Goal: Task Accomplishment & Management: Use online tool/utility

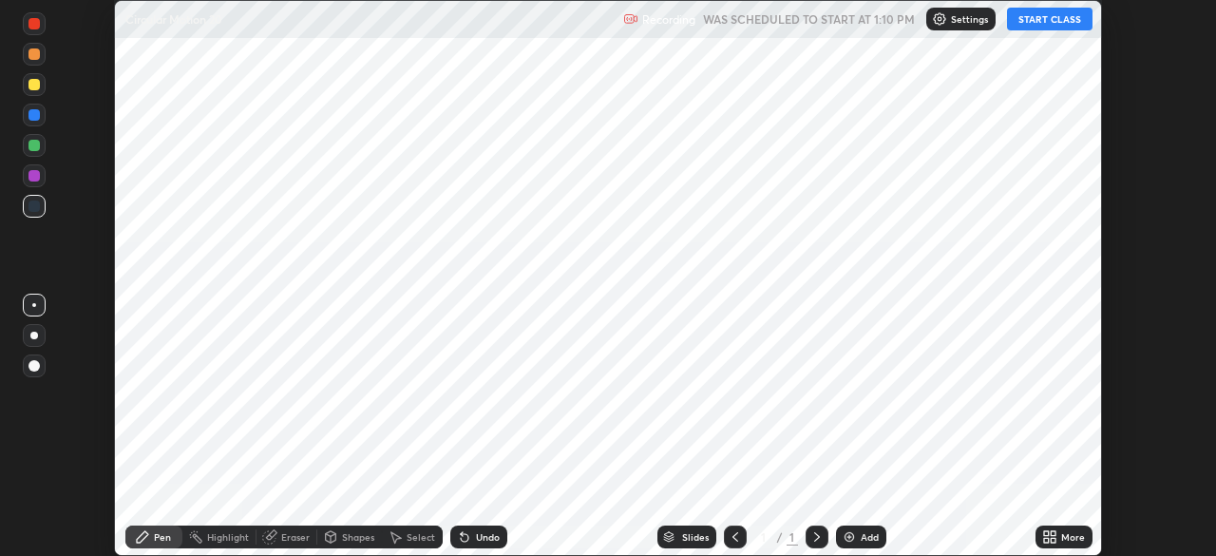
scroll to position [556, 1215]
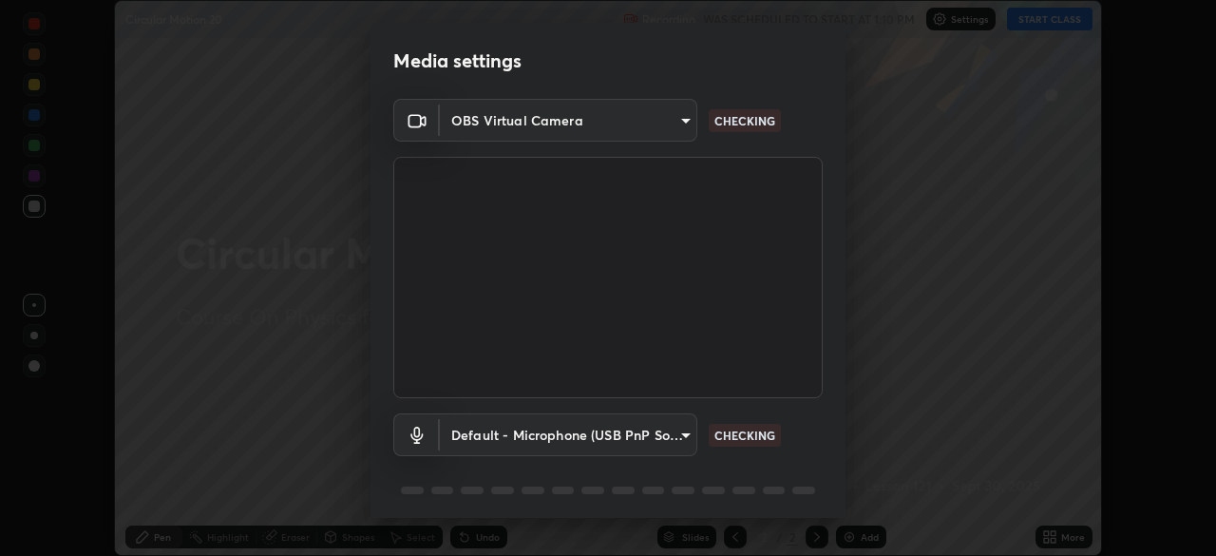
type input "e15fe1ebf70cde3bfcbeee335f8652014c7a9185cc29a01d69aea44f35fb34b8"
click at [670, 436] on body "Erase all Circular Motion 20 Recording WAS SCHEDULED TO START AT 1:10 PM Settin…" at bounding box center [608, 278] width 1216 height 556
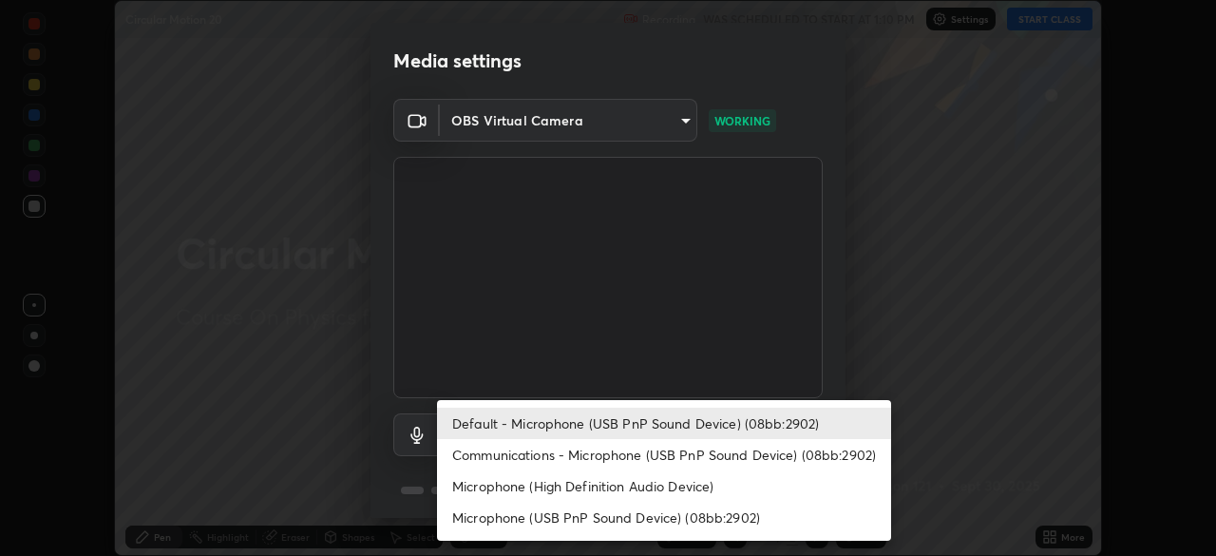
click at [667, 454] on li "Communications - Microphone (USB PnP Sound Device) (08bb:2902)" at bounding box center [664, 454] width 454 height 31
type input "communications"
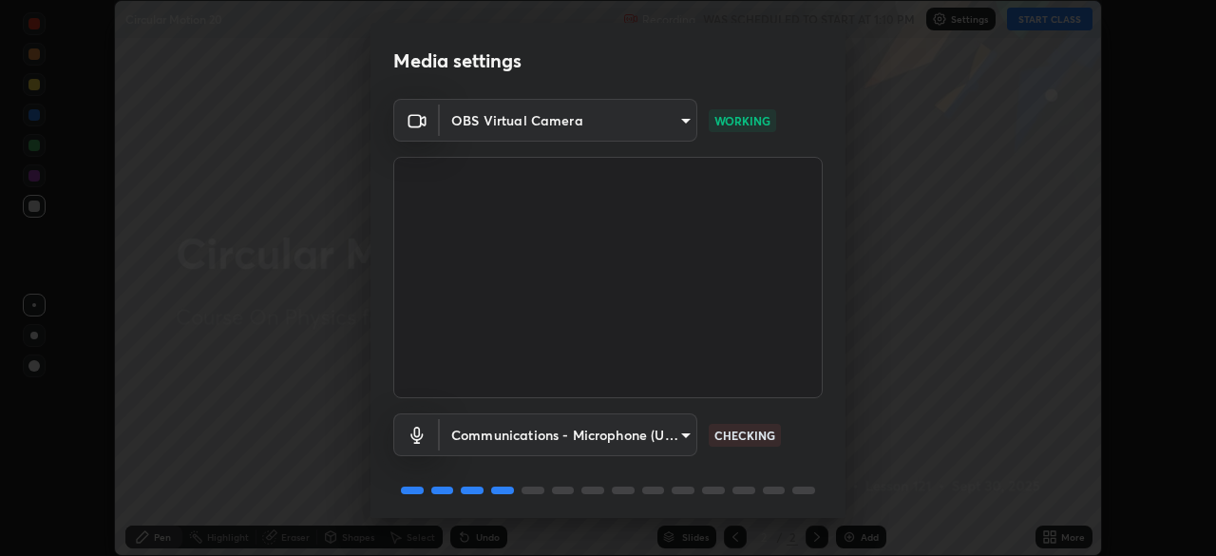
scroll to position [67, 0]
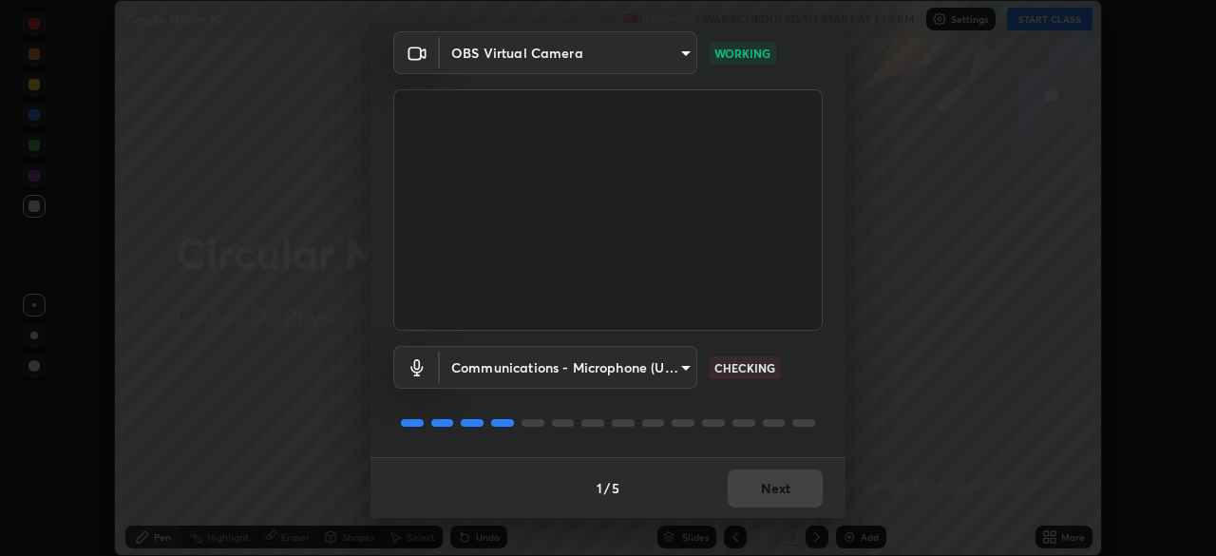
click at [763, 486] on div "1 / 5 Next" at bounding box center [608, 487] width 475 height 61
click at [769, 486] on div "1 / 5 Next" at bounding box center [608, 487] width 475 height 61
click at [784, 488] on button "Next" at bounding box center [775, 488] width 95 height 38
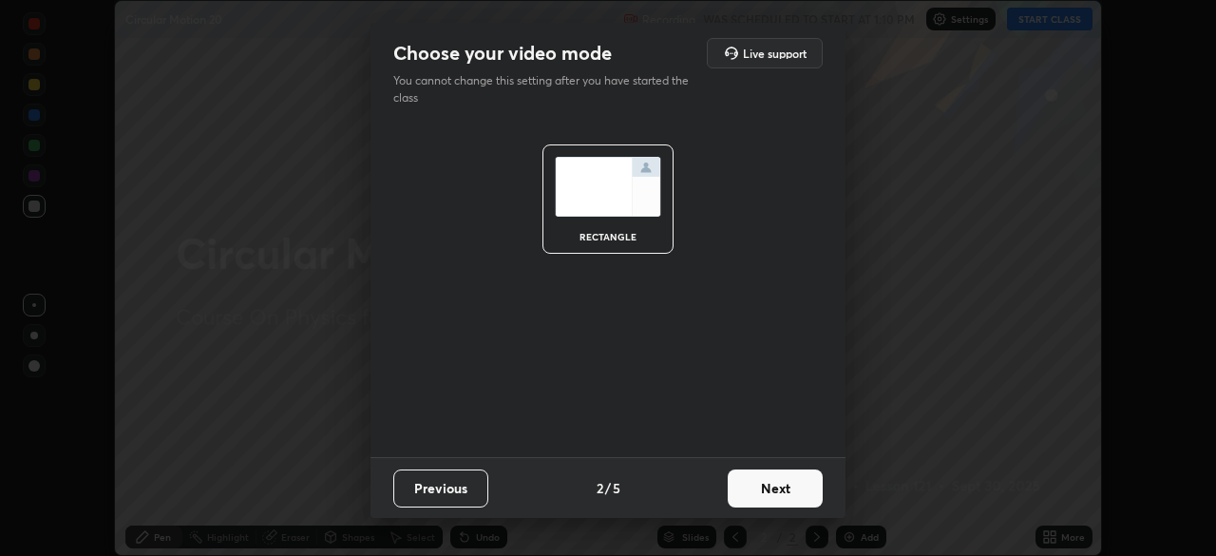
scroll to position [0, 0]
click at [785, 493] on button "Next" at bounding box center [775, 488] width 95 height 38
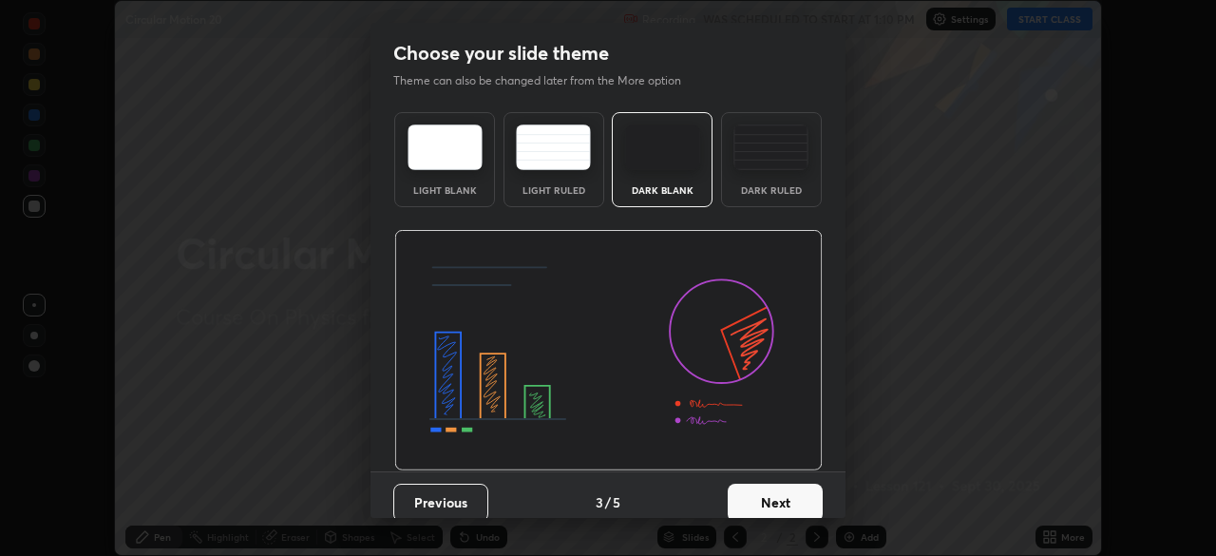
click at [787, 499] on button "Next" at bounding box center [775, 503] width 95 height 38
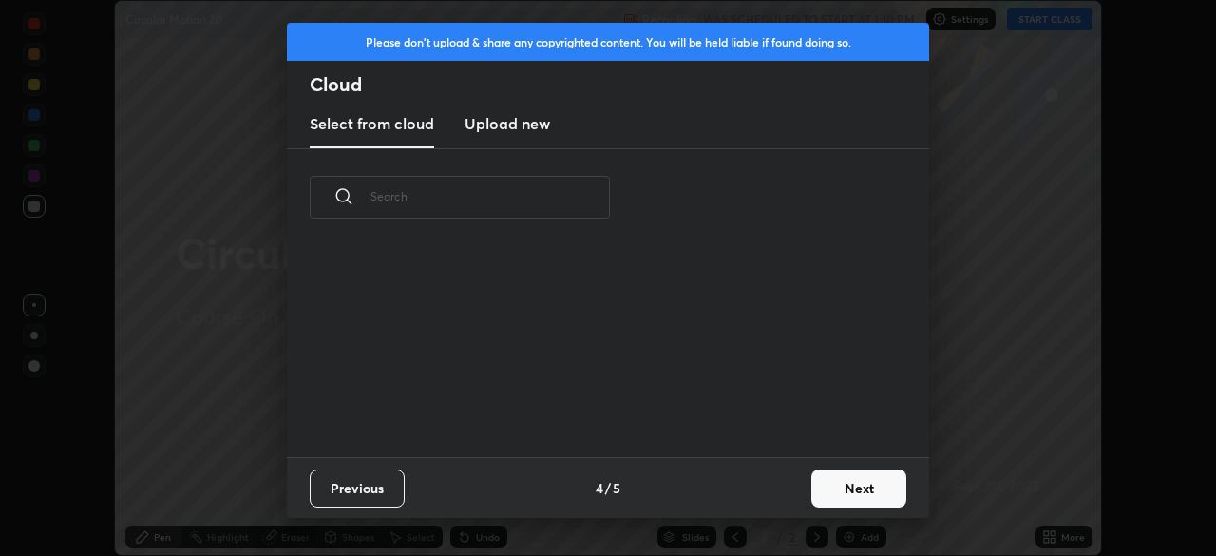
click at [833, 489] on button "Next" at bounding box center [859, 488] width 95 height 38
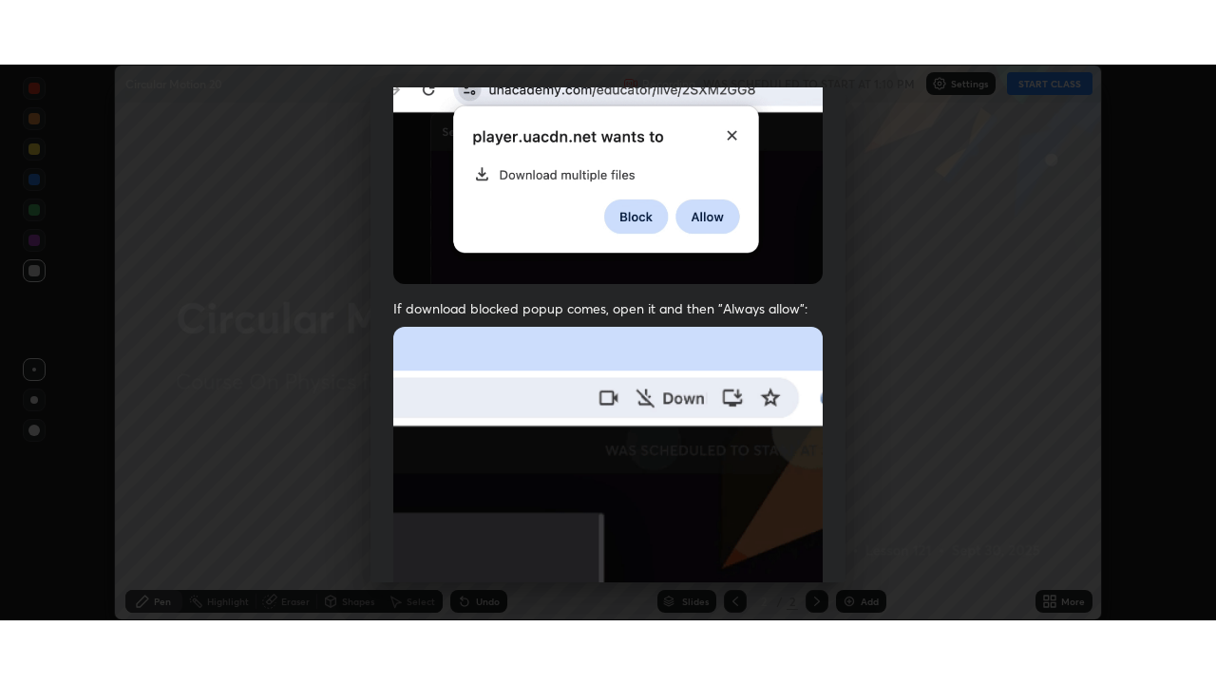
scroll to position [455, 0]
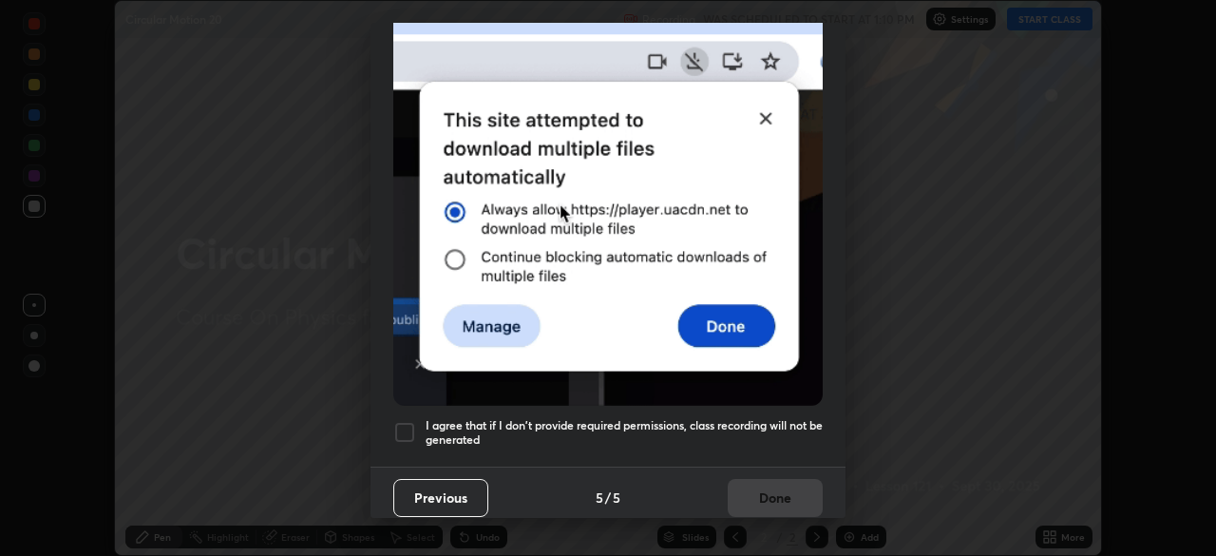
click at [395, 431] on div at bounding box center [404, 432] width 23 height 23
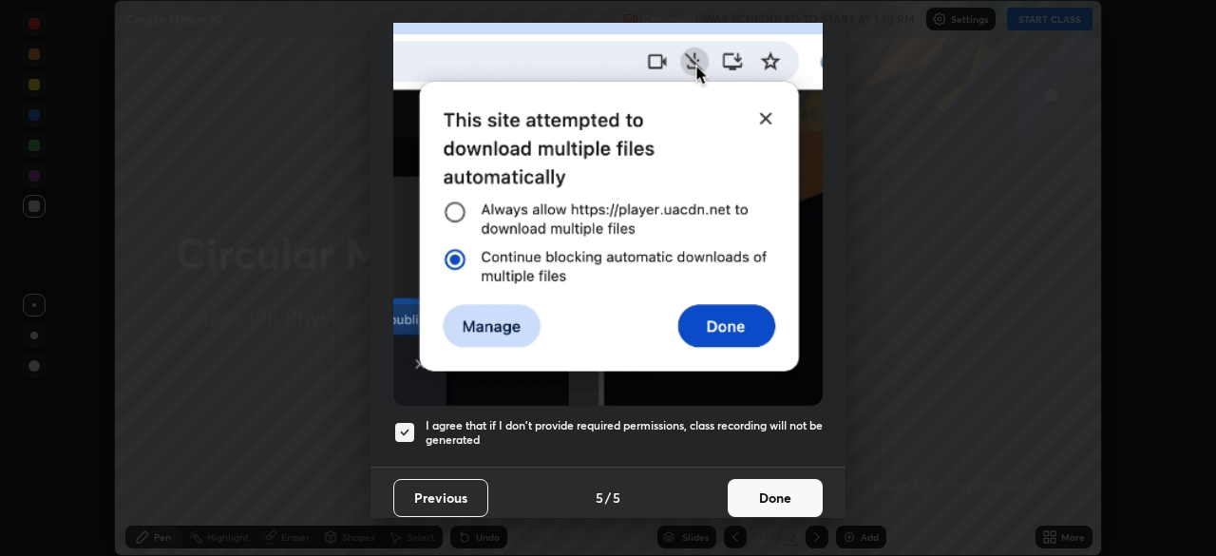
click at [768, 490] on button "Done" at bounding box center [775, 498] width 95 height 38
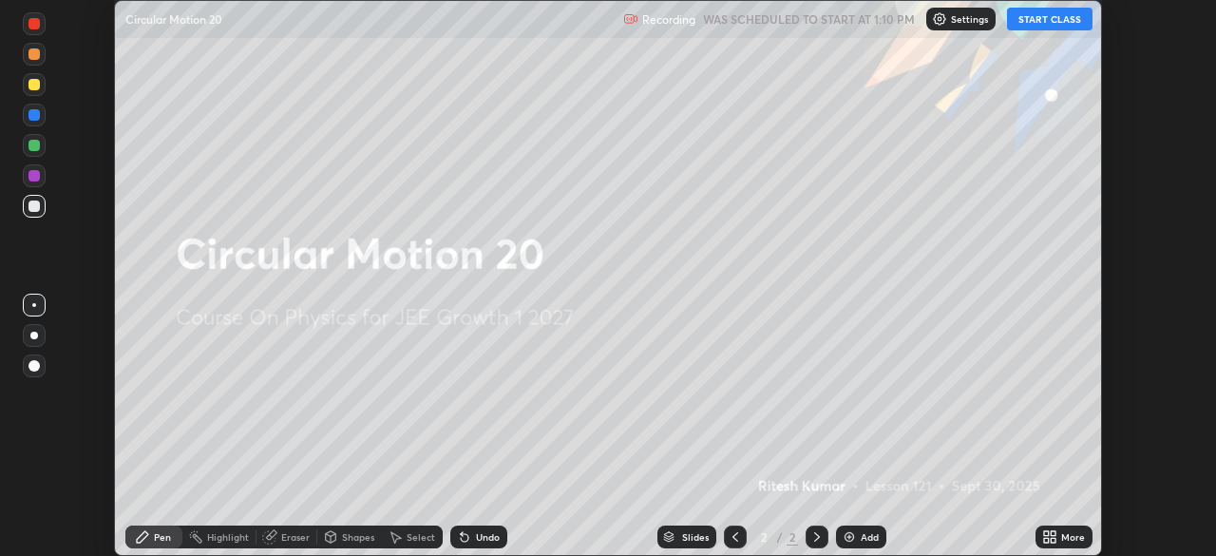
click at [1043, 20] on button "START CLASS" at bounding box center [1050, 19] width 86 height 23
click at [1052, 533] on icon at bounding box center [1053, 533] width 5 height 5
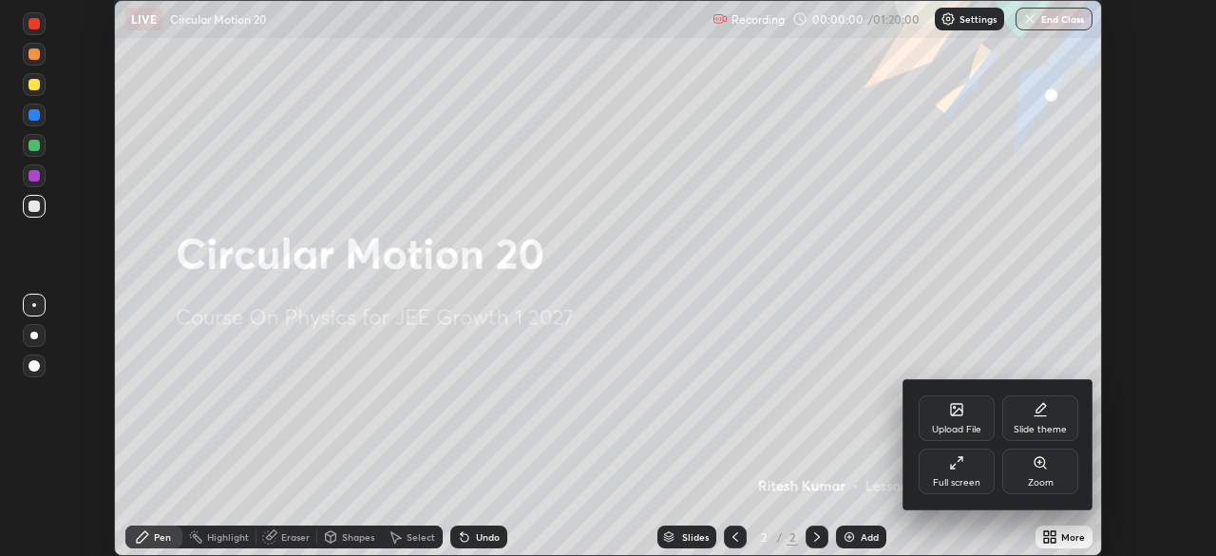
click at [962, 463] on icon at bounding box center [956, 462] width 15 height 15
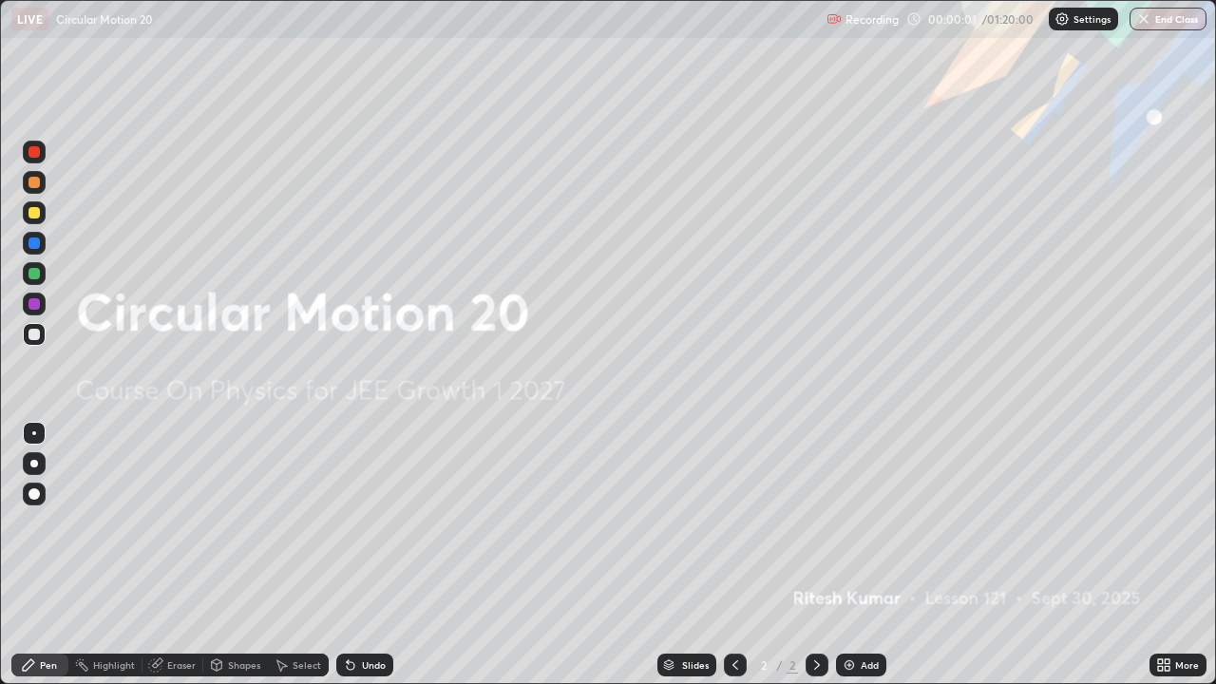
scroll to position [684, 1216]
click at [845, 555] on img at bounding box center [849, 665] width 15 height 15
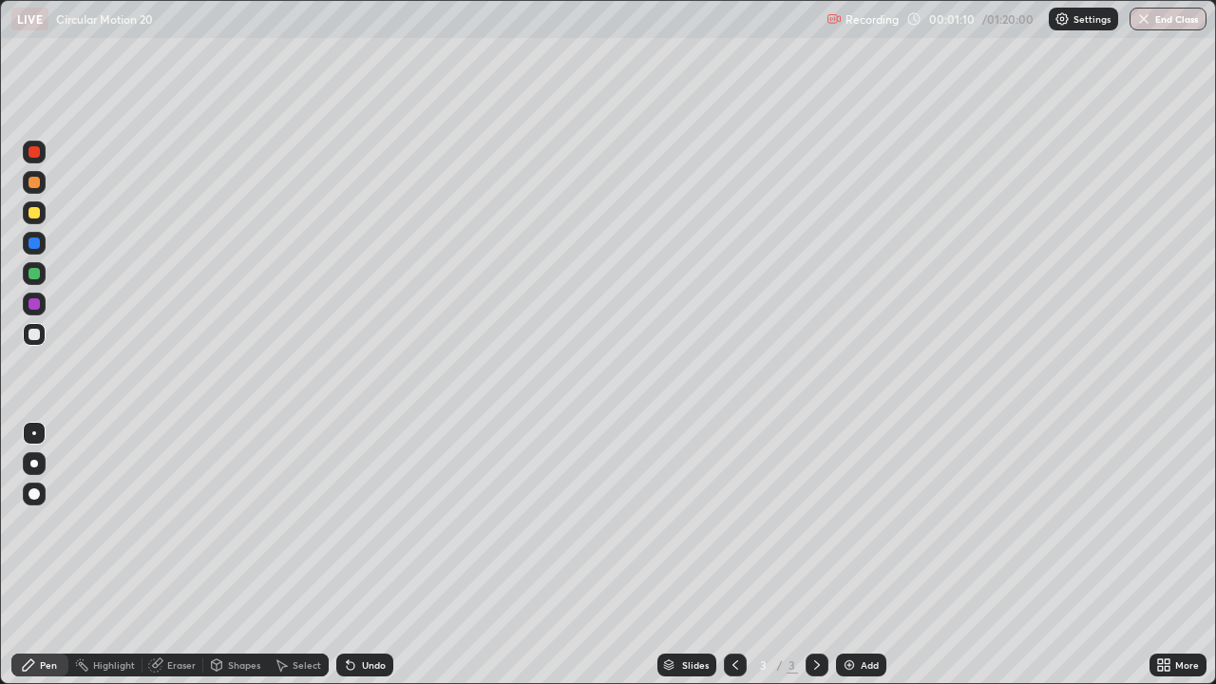
click at [43, 335] on div at bounding box center [34, 334] width 23 height 23
click at [30, 162] on div at bounding box center [34, 152] width 23 height 23
click at [34, 335] on div at bounding box center [34, 334] width 11 height 11
click at [33, 273] on div at bounding box center [34, 273] width 11 height 11
click at [36, 343] on div at bounding box center [34, 334] width 23 height 23
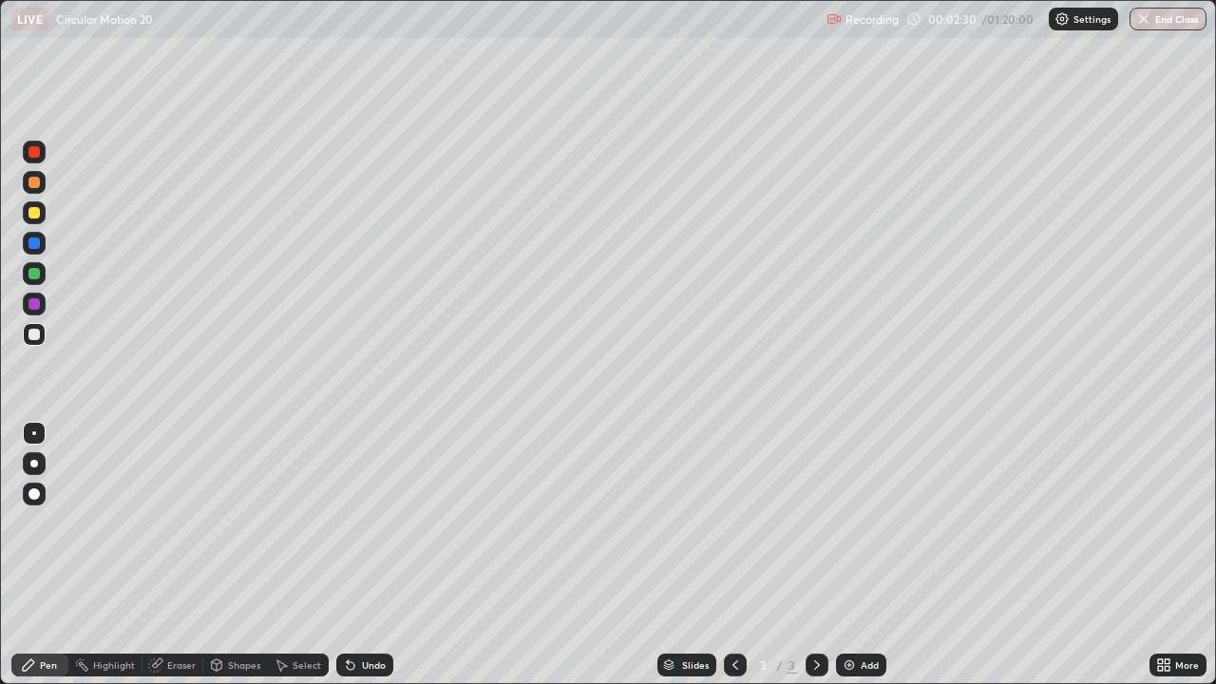
click at [35, 213] on div at bounding box center [34, 212] width 11 height 11
click at [35, 335] on div at bounding box center [34, 334] width 11 height 11
click at [843, 555] on img at bounding box center [849, 665] width 15 height 15
click at [27, 268] on div at bounding box center [34, 273] width 23 height 23
click at [35, 214] on div at bounding box center [34, 212] width 11 height 11
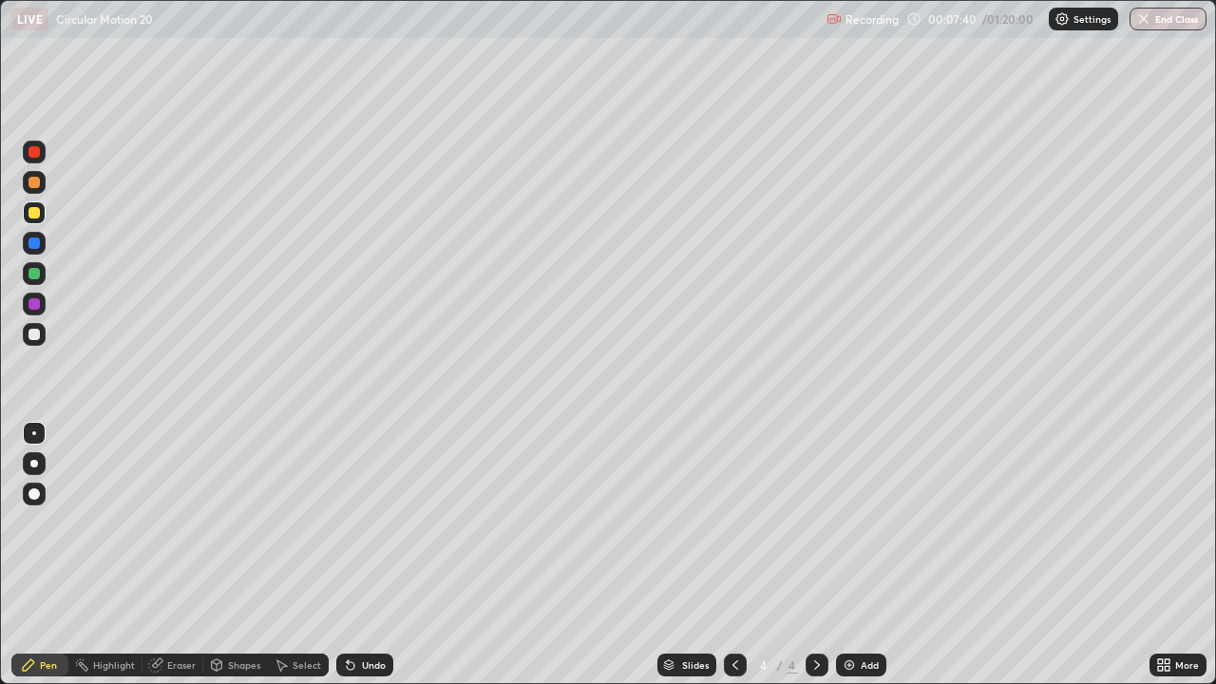
click at [32, 333] on div at bounding box center [34, 334] width 11 height 11
click at [741, 555] on div at bounding box center [735, 665] width 23 height 23
click at [817, 555] on icon at bounding box center [817, 665] width 15 height 15
click at [187, 555] on div "Eraser" at bounding box center [181, 665] width 29 height 10
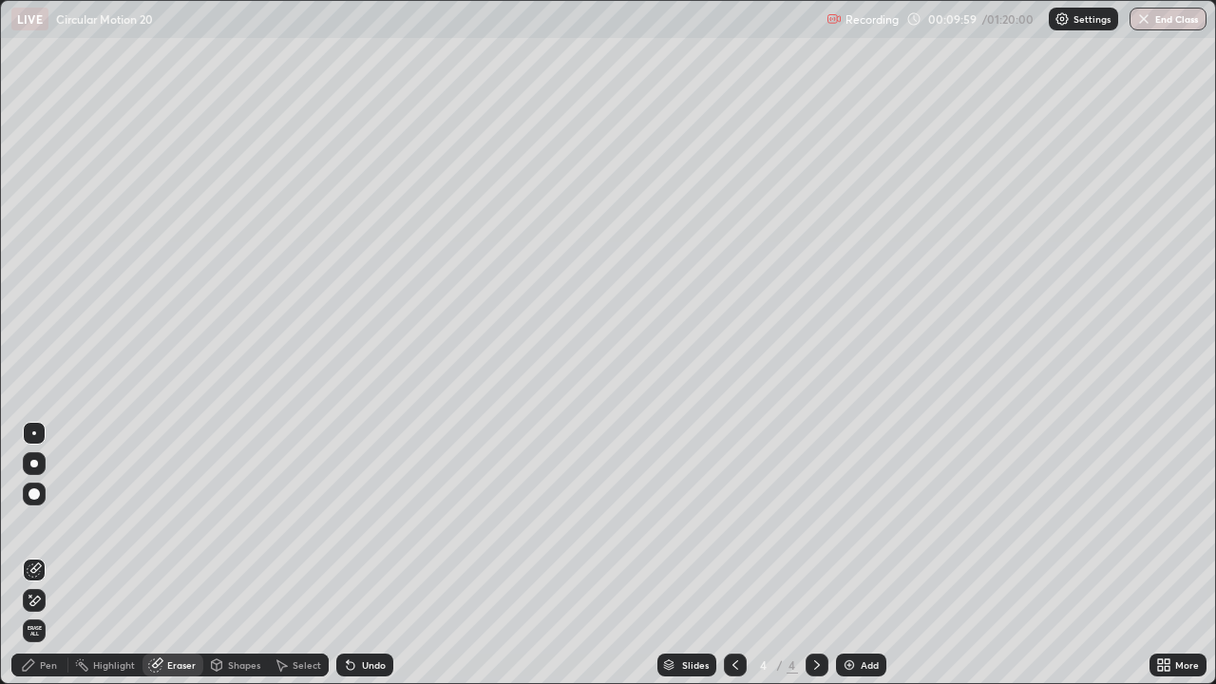
click at [58, 555] on div "Pen" at bounding box center [39, 665] width 57 height 23
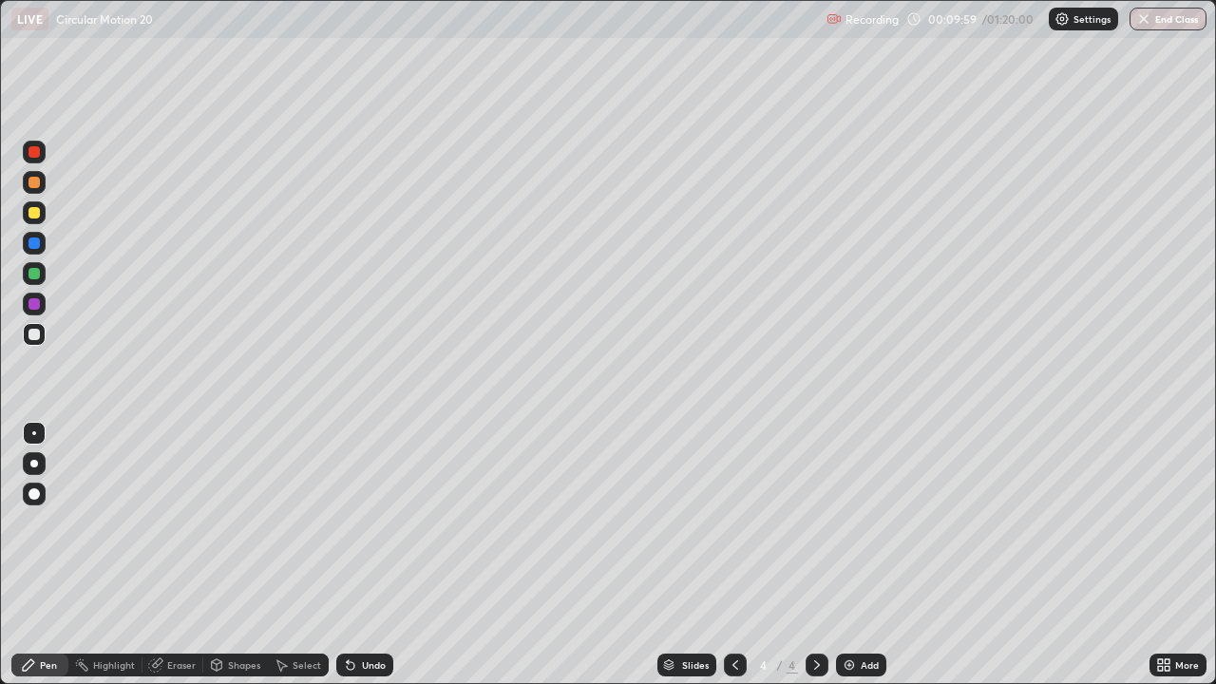
click at [50, 555] on div "Pen" at bounding box center [48, 665] width 17 height 10
click at [31, 305] on div at bounding box center [34, 303] width 11 height 11
click at [297, 555] on div "Select" at bounding box center [298, 665] width 61 height 38
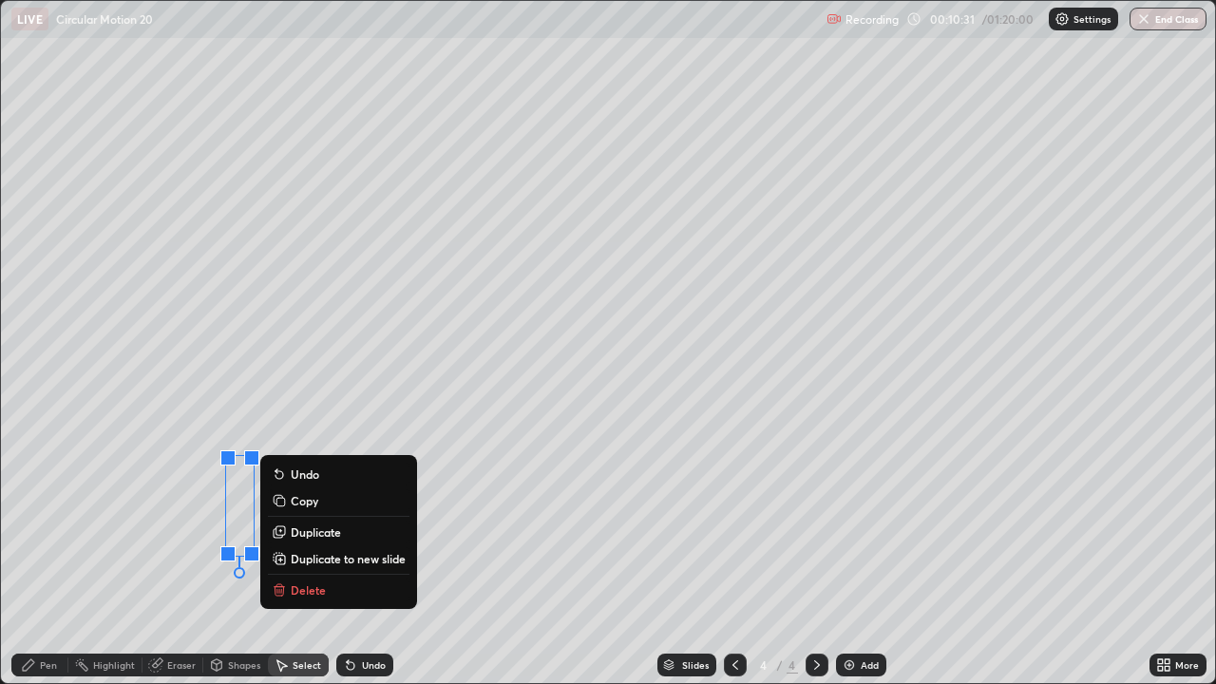
click at [45, 555] on div "Pen" at bounding box center [48, 665] width 17 height 10
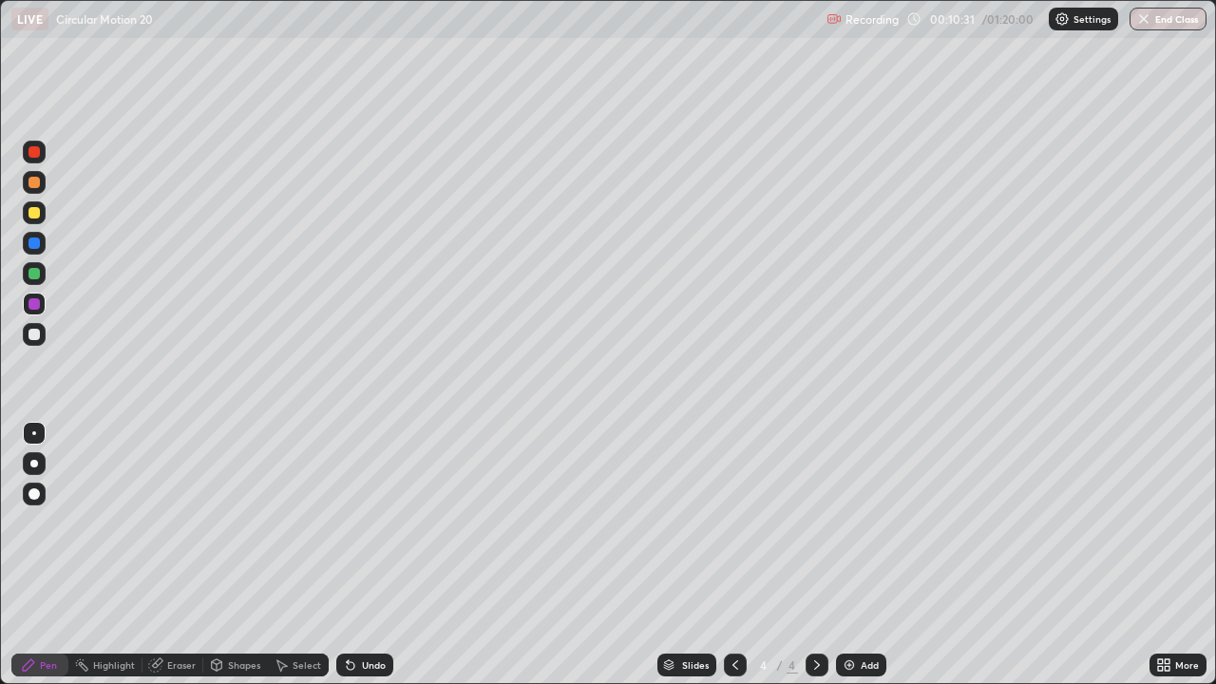
click at [40, 555] on div "Pen" at bounding box center [48, 665] width 17 height 10
click at [850, 555] on div "Add" at bounding box center [861, 665] width 50 height 23
click at [33, 184] on div at bounding box center [34, 182] width 11 height 11
click at [167, 555] on div "Eraser" at bounding box center [181, 665] width 29 height 10
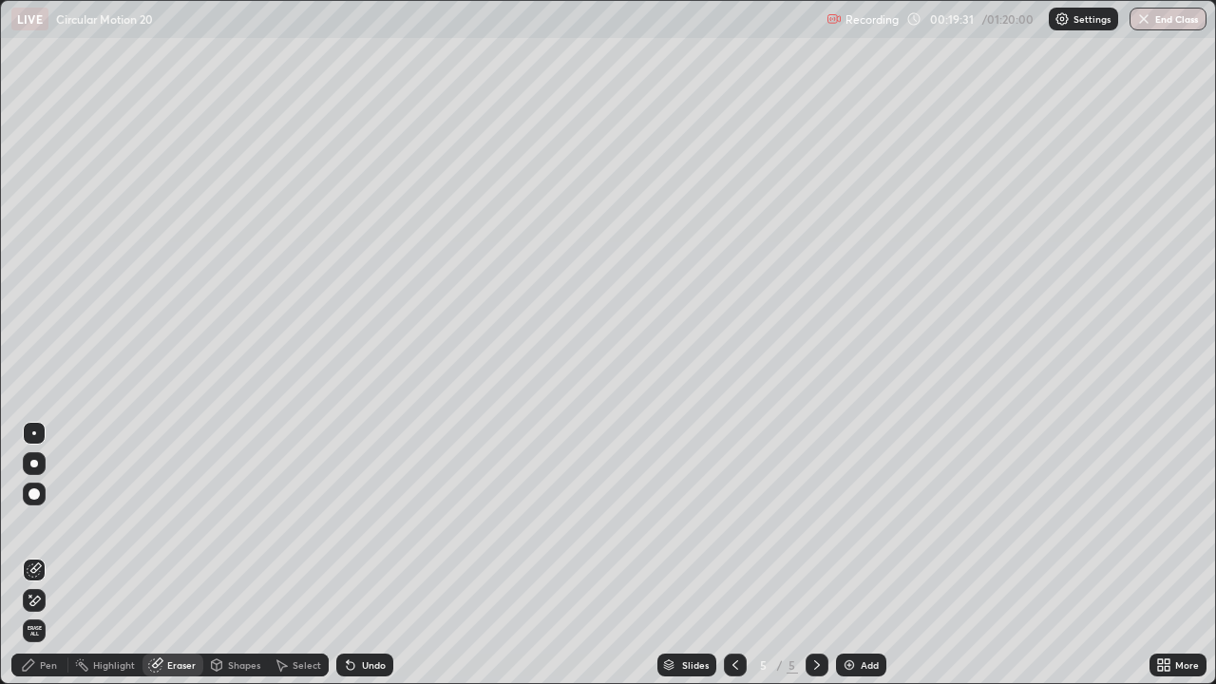
click at [39, 555] on div "Pen" at bounding box center [39, 665] width 57 height 23
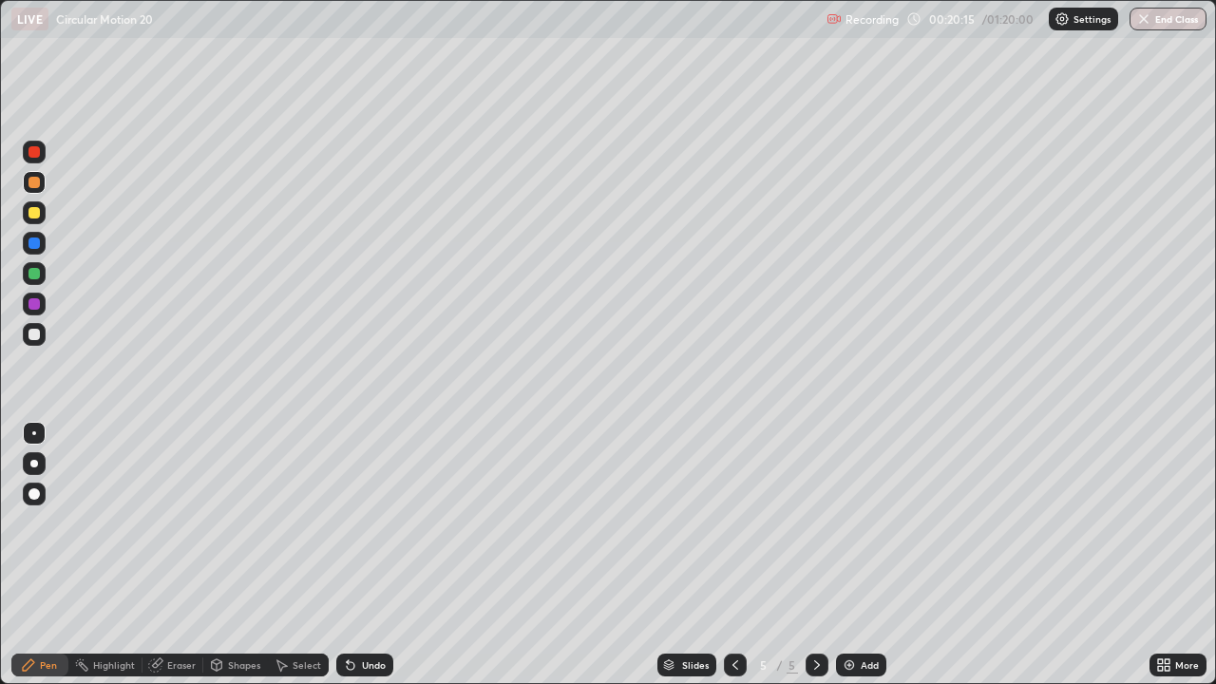
click at [171, 555] on div "Eraser" at bounding box center [181, 665] width 29 height 10
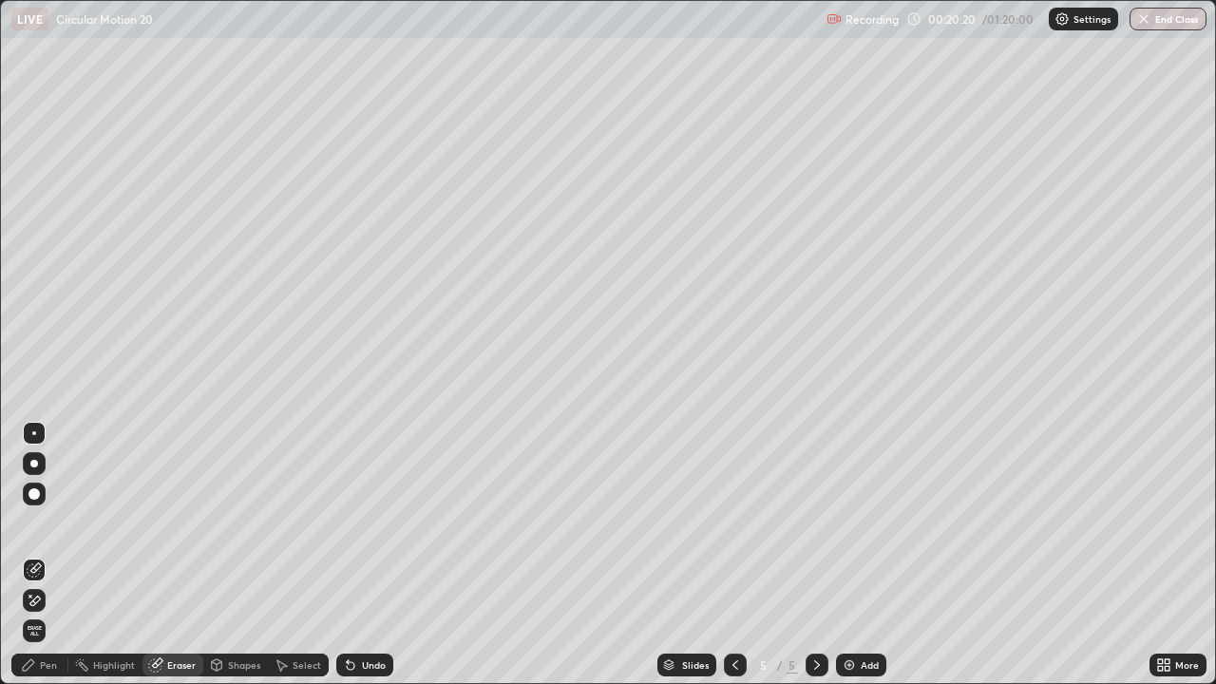
click at [46, 555] on div "Pen" at bounding box center [48, 665] width 17 height 10
click at [45, 555] on div "Pen" at bounding box center [39, 665] width 57 height 23
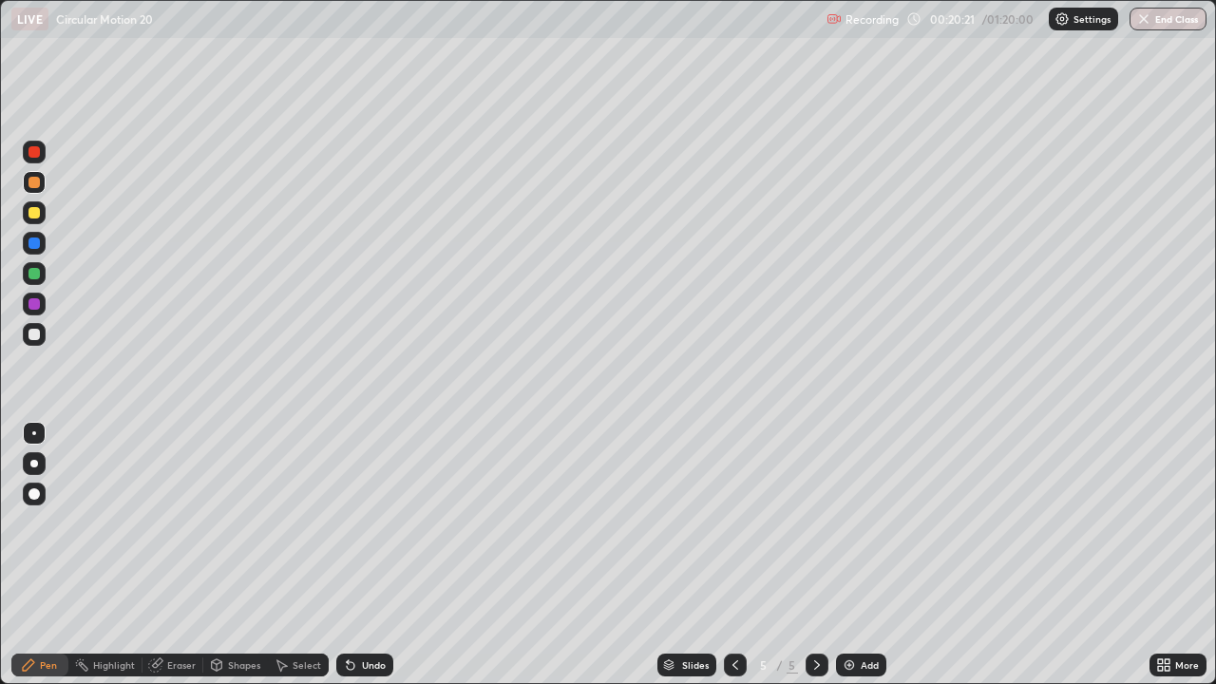
click at [34, 275] on div at bounding box center [34, 273] width 11 height 11
click at [847, 555] on img at bounding box center [849, 665] width 15 height 15
click at [33, 207] on div at bounding box center [34, 212] width 11 height 11
click at [182, 555] on div "Eraser" at bounding box center [181, 665] width 29 height 10
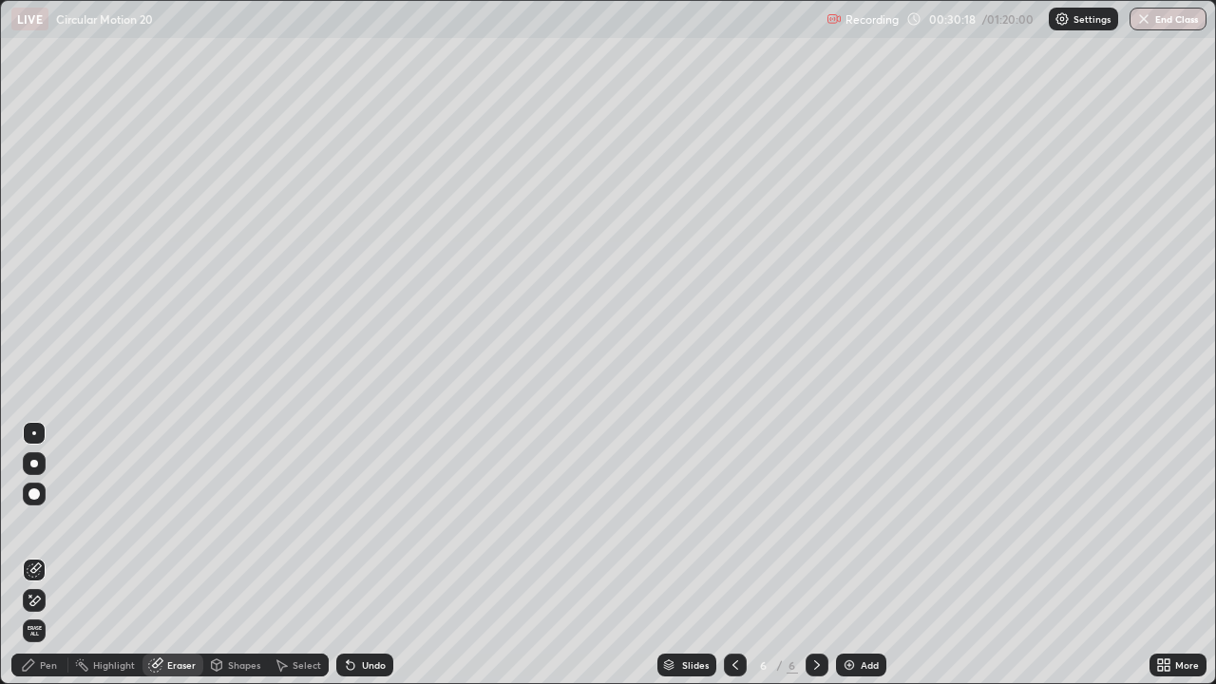
click at [55, 555] on div "Pen" at bounding box center [48, 665] width 17 height 10
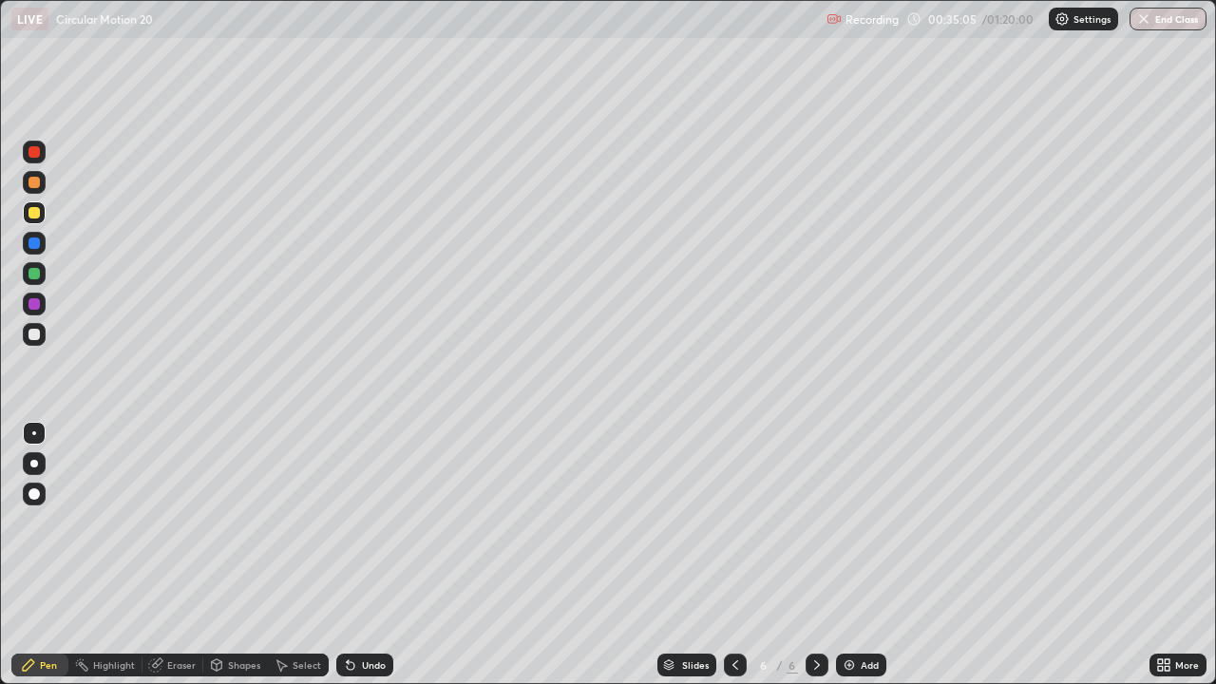
click at [844, 555] on img at bounding box center [849, 665] width 15 height 15
click at [26, 220] on div at bounding box center [34, 212] width 23 height 23
click at [34, 337] on div at bounding box center [34, 334] width 11 height 11
click at [34, 333] on div at bounding box center [34, 334] width 11 height 11
click at [848, 555] on img at bounding box center [849, 665] width 15 height 15
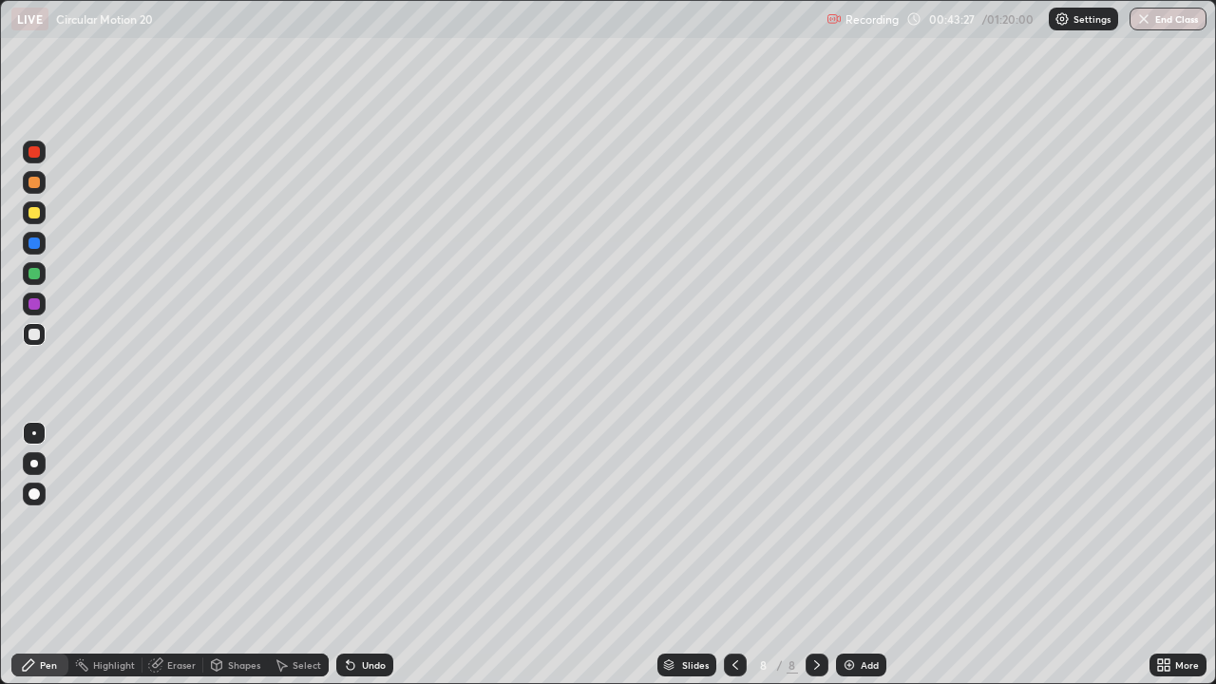
click at [32, 185] on div at bounding box center [34, 182] width 11 height 11
click at [32, 182] on div at bounding box center [34, 182] width 11 height 11
click at [34, 335] on div at bounding box center [34, 334] width 11 height 11
click at [852, 555] on img at bounding box center [849, 665] width 15 height 15
click at [184, 555] on div "Eraser" at bounding box center [181, 665] width 29 height 10
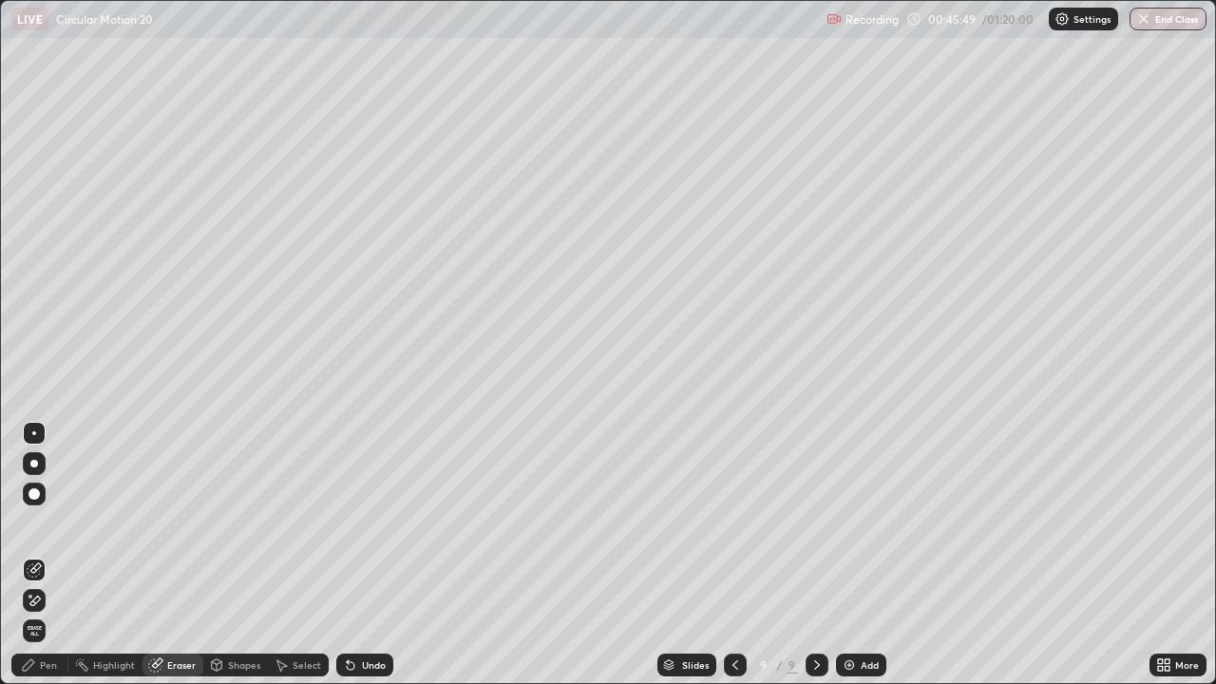
click at [54, 555] on div "Pen" at bounding box center [48, 665] width 17 height 10
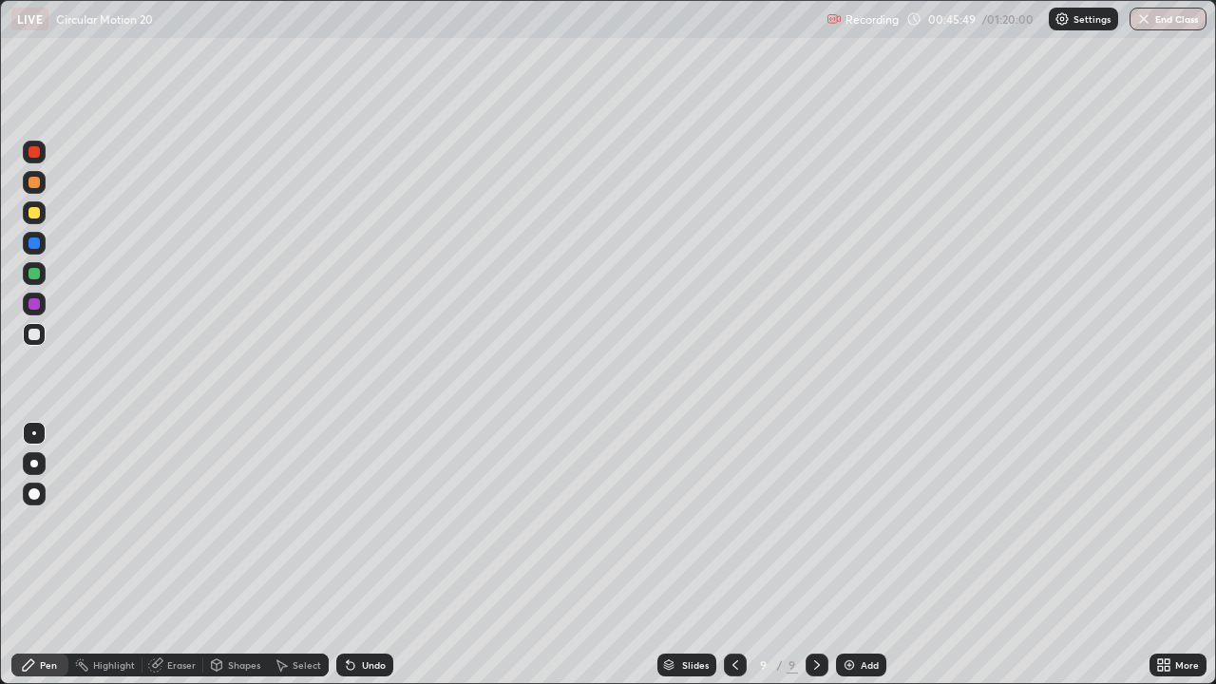
click at [54, 555] on div "Pen" at bounding box center [48, 665] width 17 height 10
click at [41, 301] on div at bounding box center [34, 304] width 23 height 23
click at [31, 215] on div at bounding box center [34, 212] width 11 height 11
click at [42, 176] on div at bounding box center [34, 182] width 23 height 23
click at [944, 36] on div "Recording 00:52:37 / 01:20:00 Settings End Class" at bounding box center [1017, 19] width 380 height 37
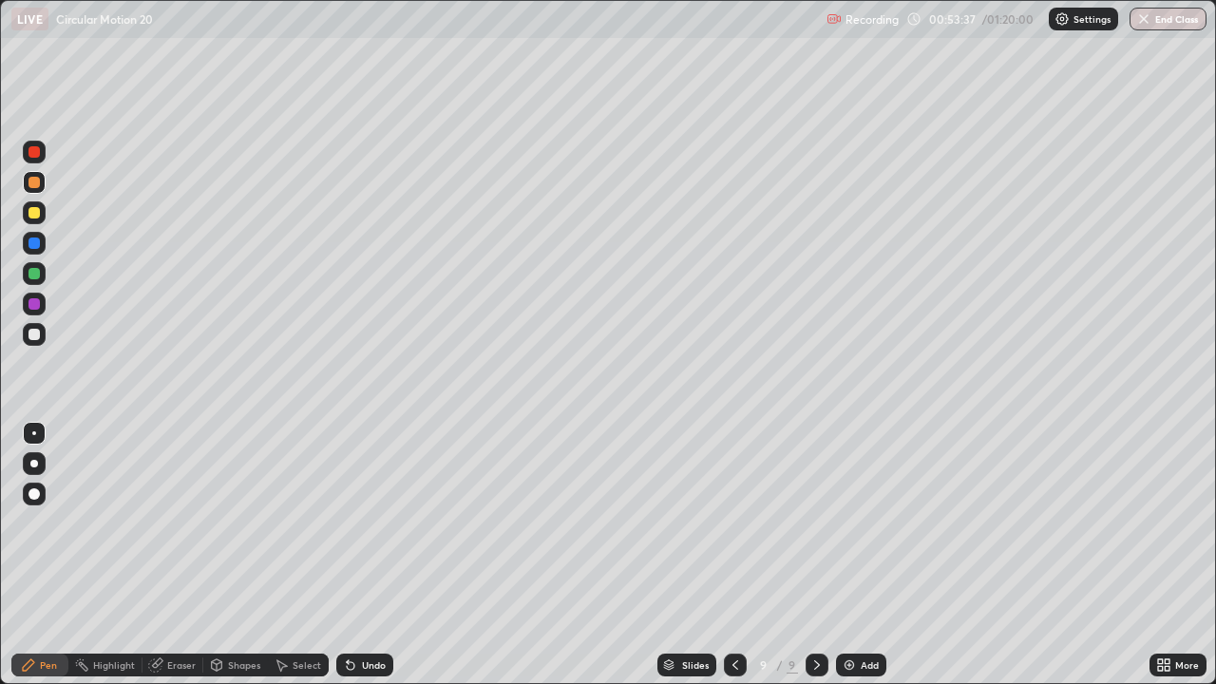
click at [33, 335] on div at bounding box center [34, 334] width 11 height 11
click at [177, 555] on div "Eraser" at bounding box center [181, 665] width 29 height 10
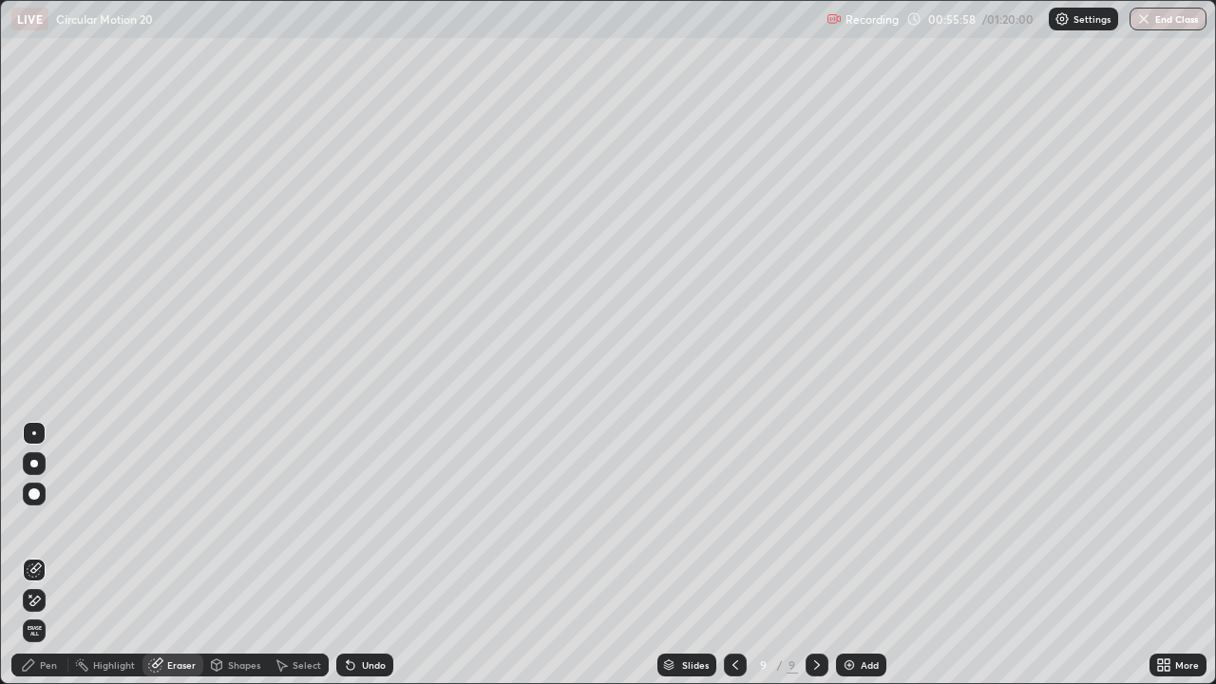
click at [293, 555] on div "Select" at bounding box center [307, 665] width 29 height 10
click at [294, 555] on div "Select" at bounding box center [307, 665] width 29 height 10
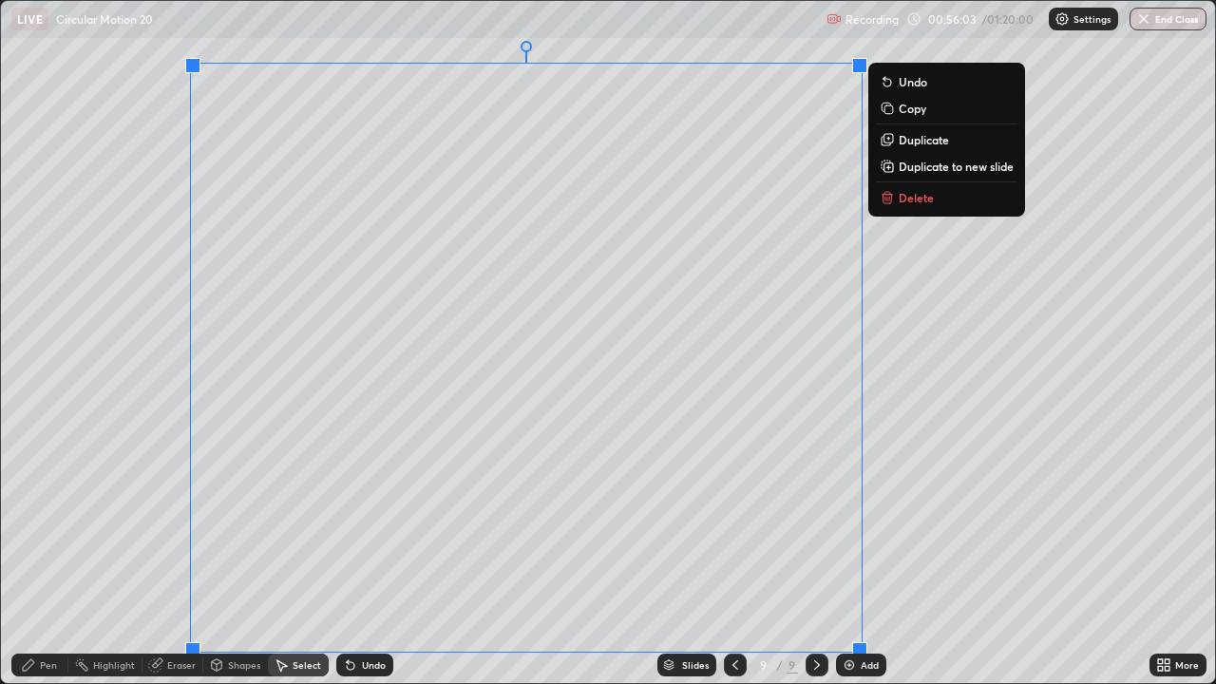
click at [907, 201] on p "Delete" at bounding box center [916, 197] width 35 height 15
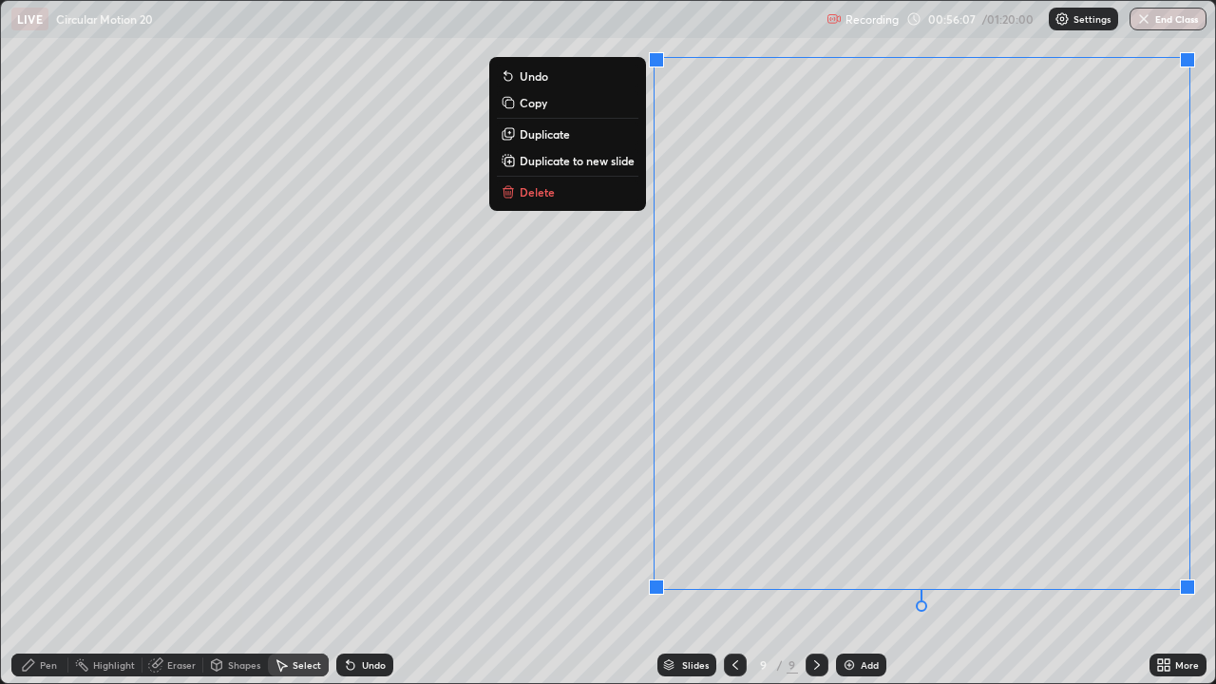
click at [554, 192] on button "Delete" at bounding box center [568, 192] width 142 height 23
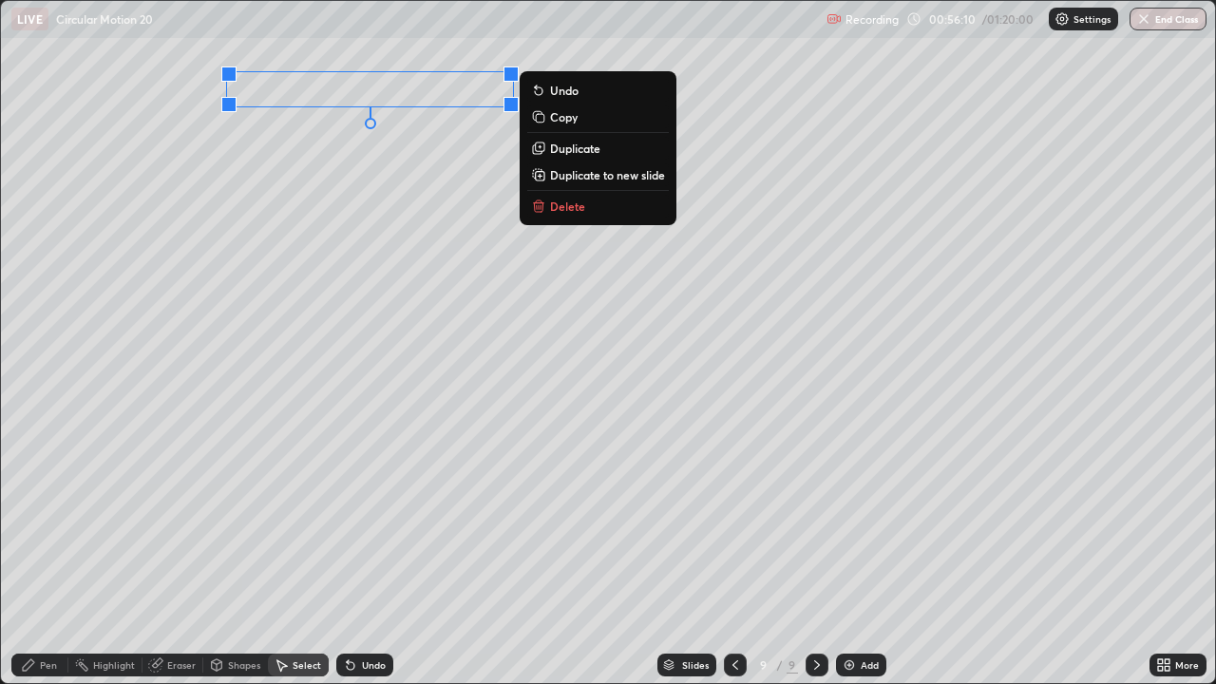
click at [566, 202] on p "Delete" at bounding box center [567, 206] width 35 height 15
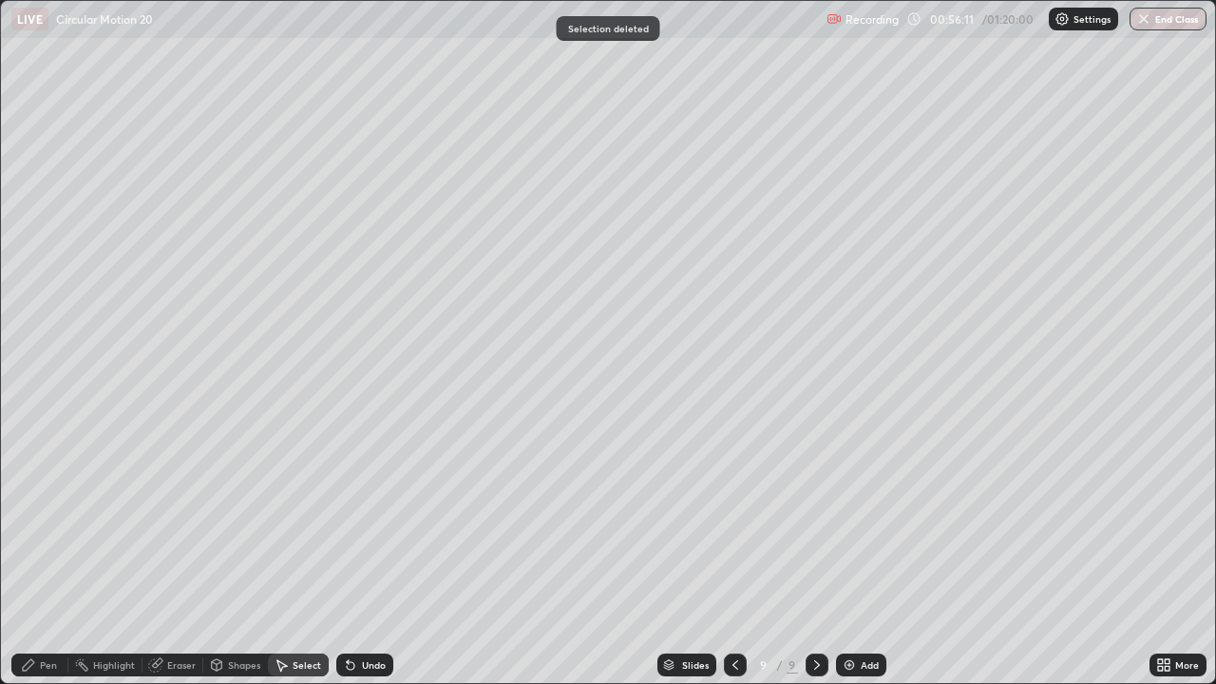
click at [44, 555] on div "Pen" at bounding box center [39, 665] width 57 height 23
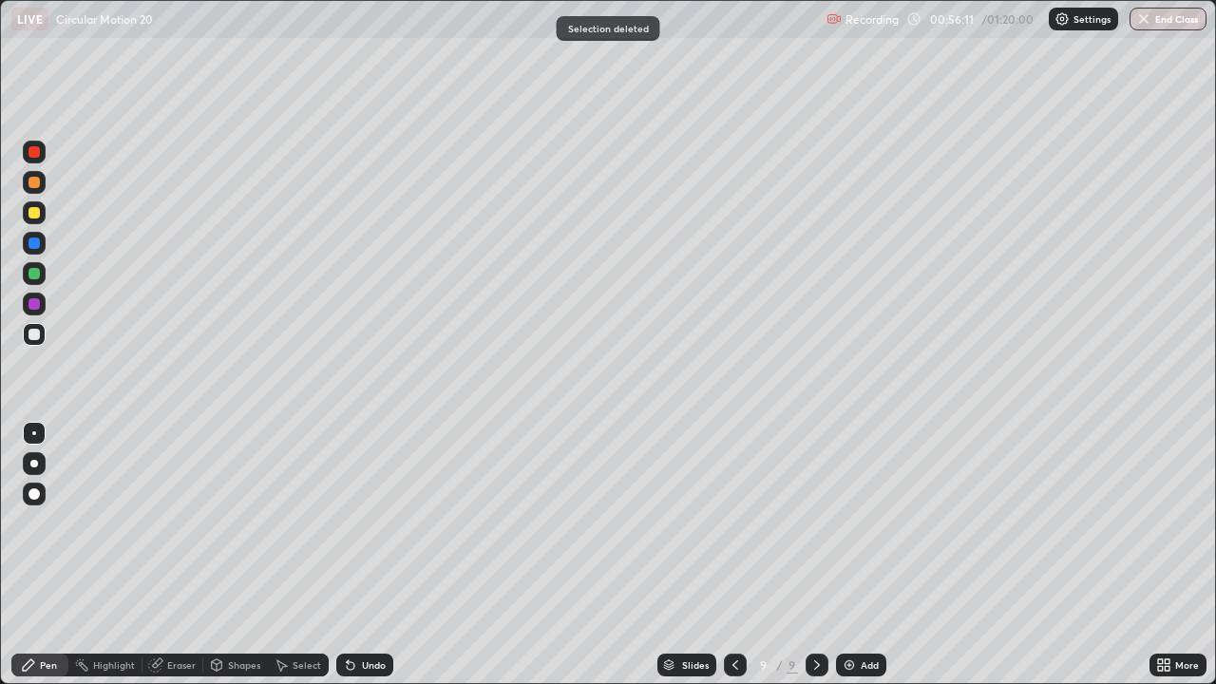
click at [48, 555] on div "Pen" at bounding box center [39, 665] width 57 height 23
click at [850, 555] on img at bounding box center [849, 665] width 15 height 15
click at [35, 212] on div at bounding box center [34, 212] width 11 height 11
click at [30, 335] on div at bounding box center [34, 334] width 11 height 11
click at [38, 312] on div at bounding box center [34, 304] width 23 height 23
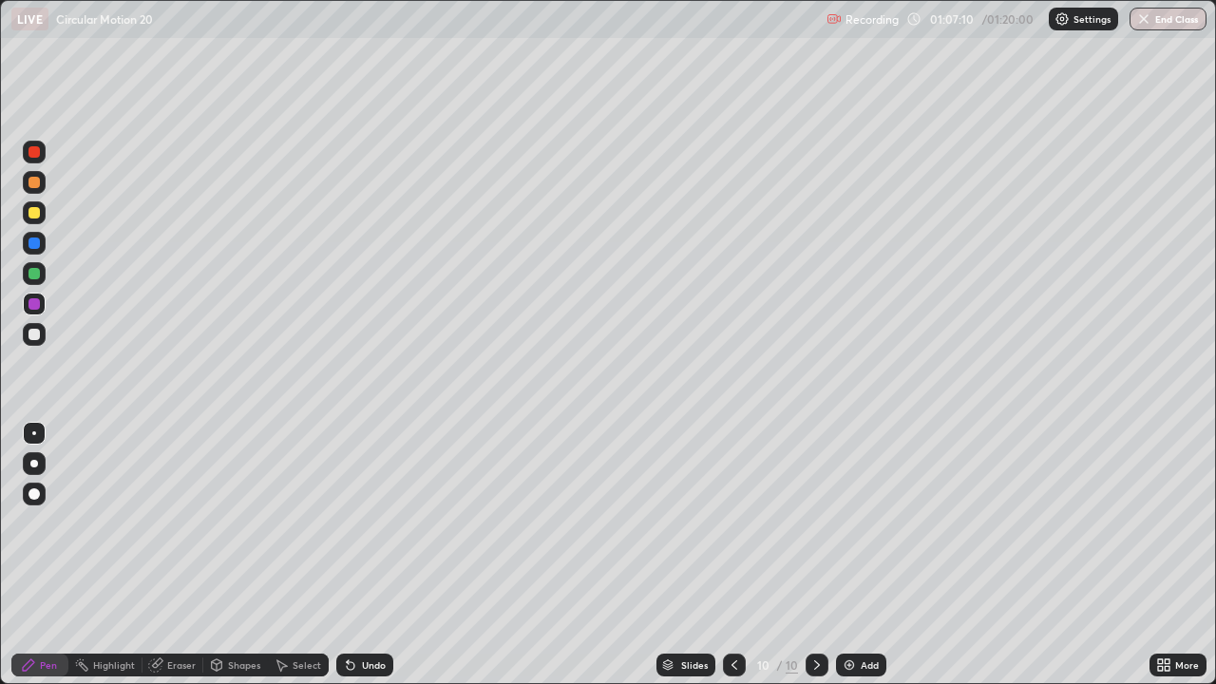
click at [37, 313] on div at bounding box center [34, 304] width 23 height 23
click at [29, 308] on div at bounding box center [34, 303] width 11 height 11
click at [853, 555] on img at bounding box center [849, 665] width 15 height 15
click at [1162, 17] on button "End Class" at bounding box center [1168, 19] width 77 height 23
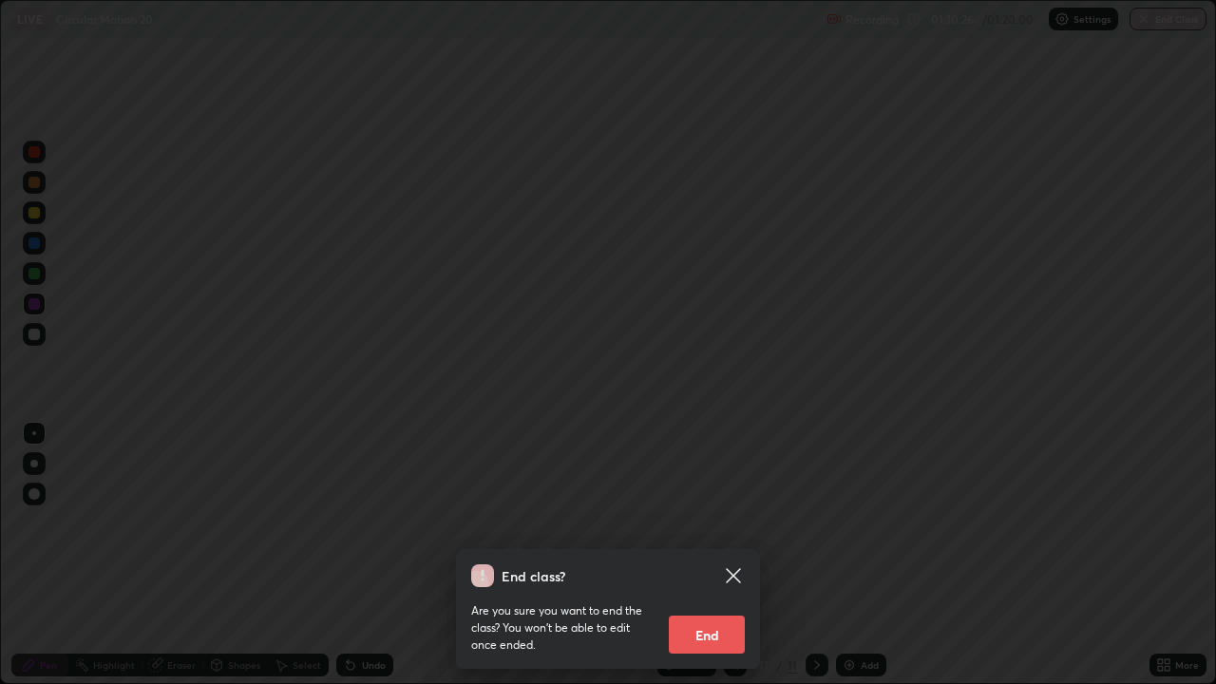
click at [700, 555] on button "End" at bounding box center [707, 635] width 76 height 38
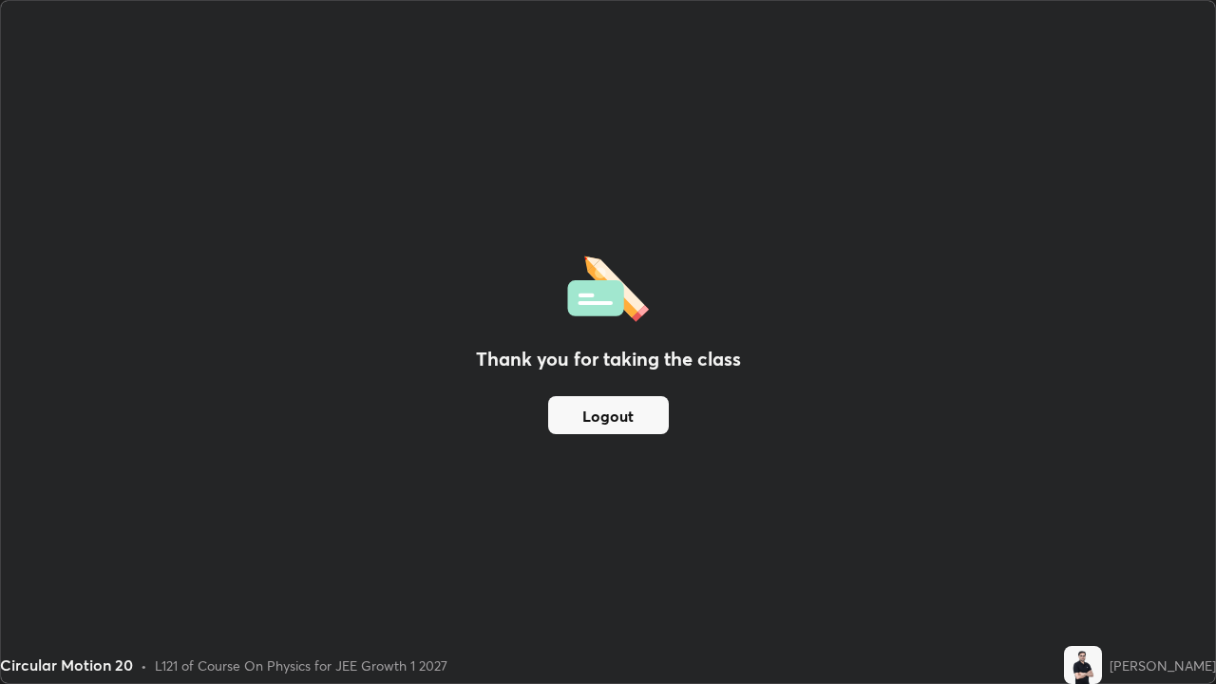
click at [631, 403] on button "Logout" at bounding box center [608, 415] width 121 height 38
click at [599, 414] on button "Logout" at bounding box center [608, 415] width 121 height 38
